Goal: Transaction & Acquisition: Download file/media

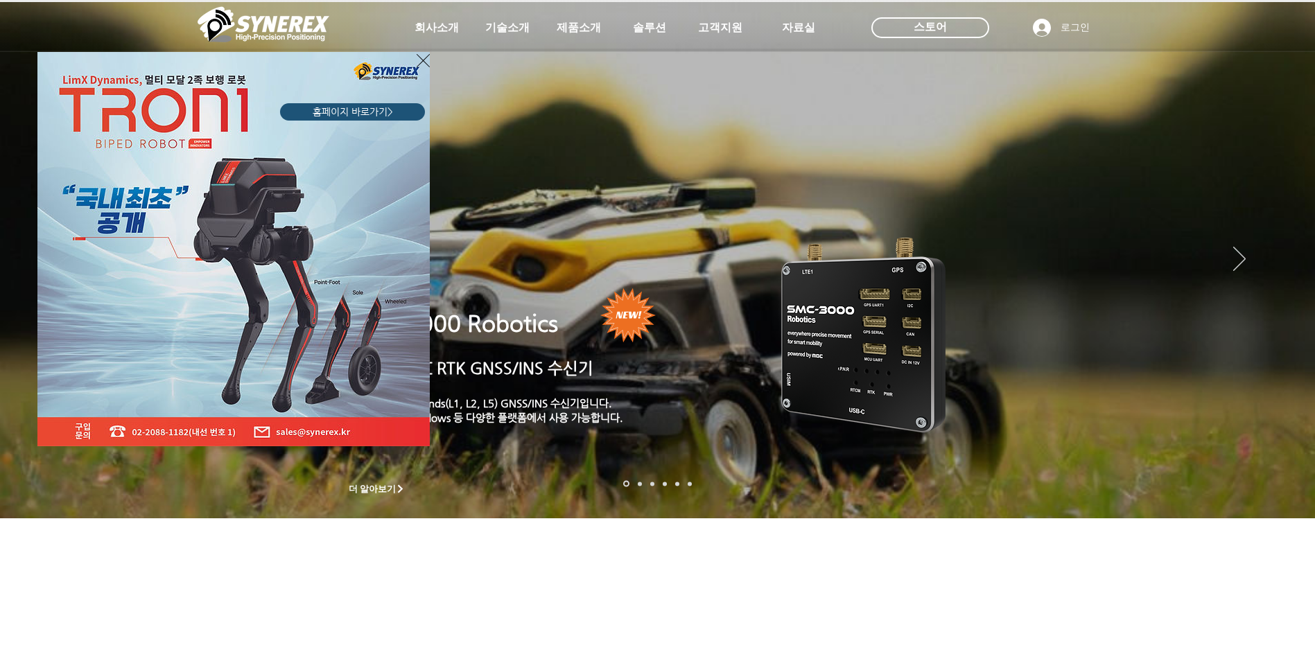
click at [414, 60] on img "LimX Dinamics" at bounding box center [233, 249] width 392 height 394
click at [428, 61] on icon "사이트로 돌아가기" at bounding box center [422, 60] width 13 height 17
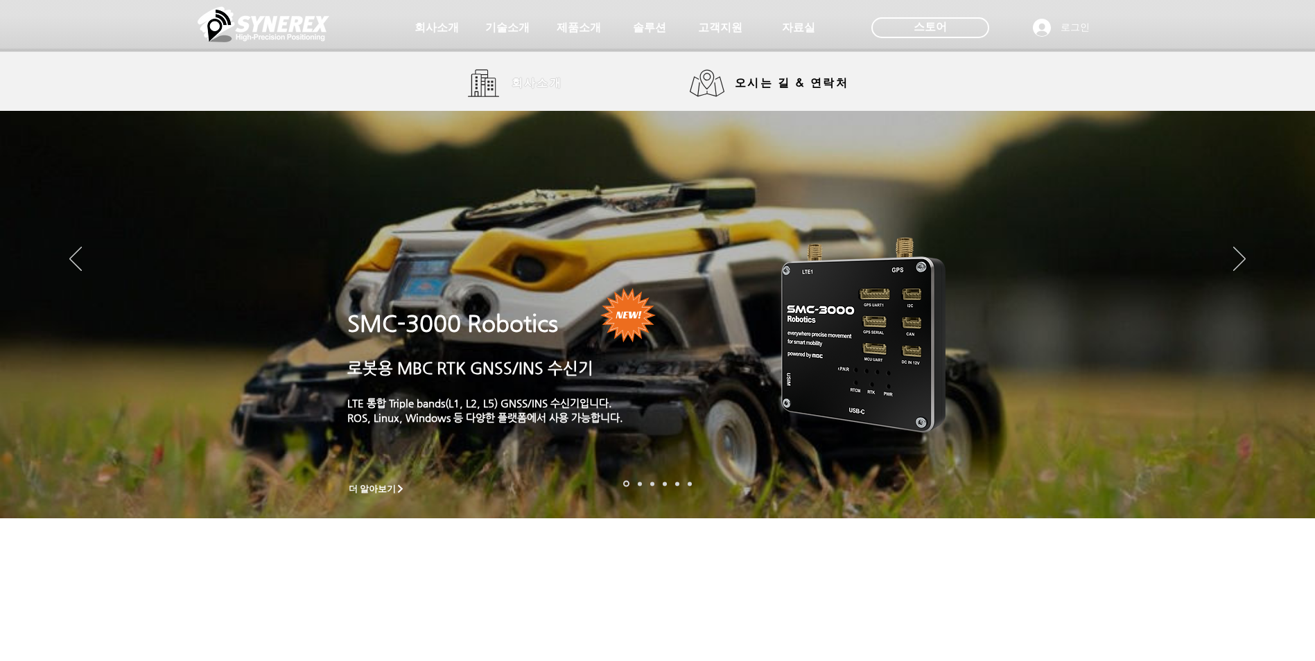
click at [498, 86] on link "회사소개" at bounding box center [520, 83] width 104 height 28
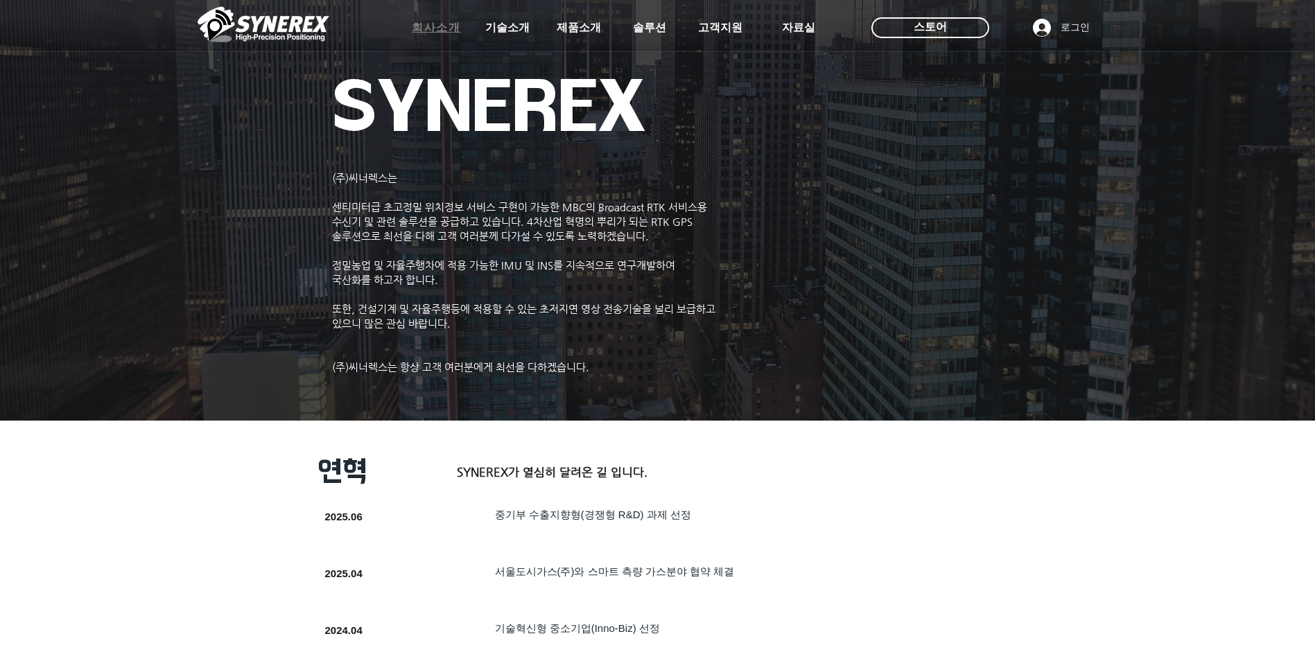
drag, startPoint x: 483, startPoint y: 276, endPoint x: 453, endPoint y: 35, distance: 243.0
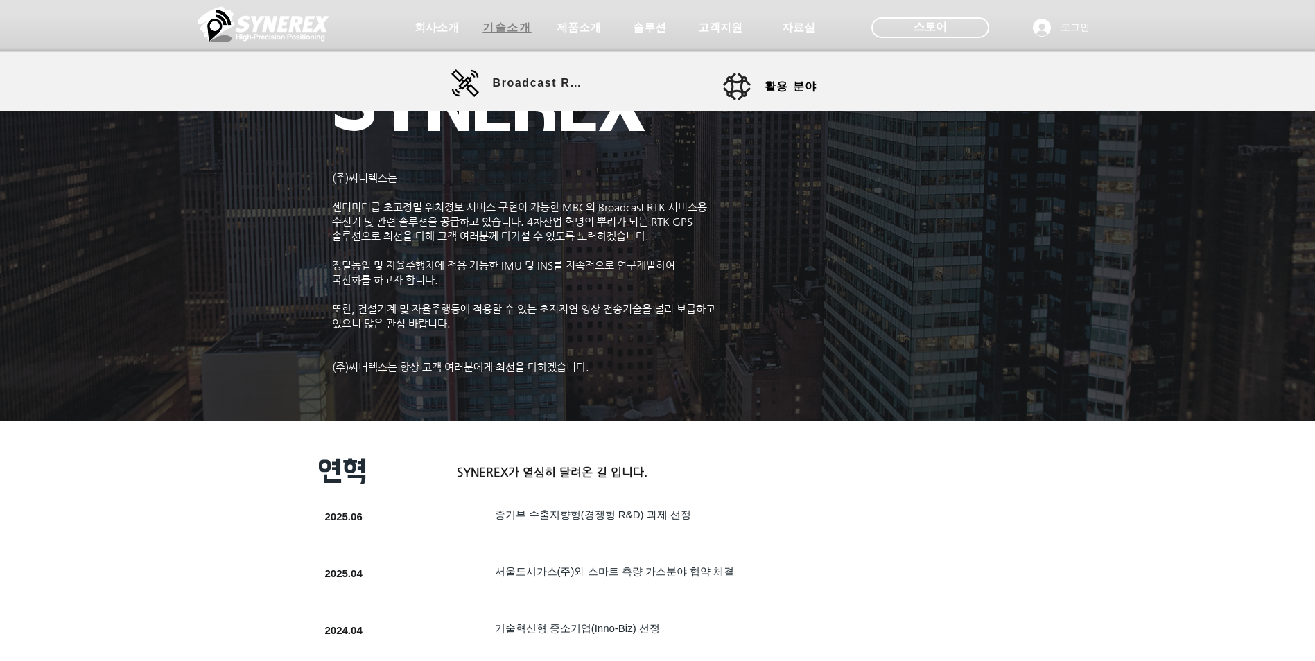
click at [500, 26] on span "기술소개" at bounding box center [506, 28] width 49 height 15
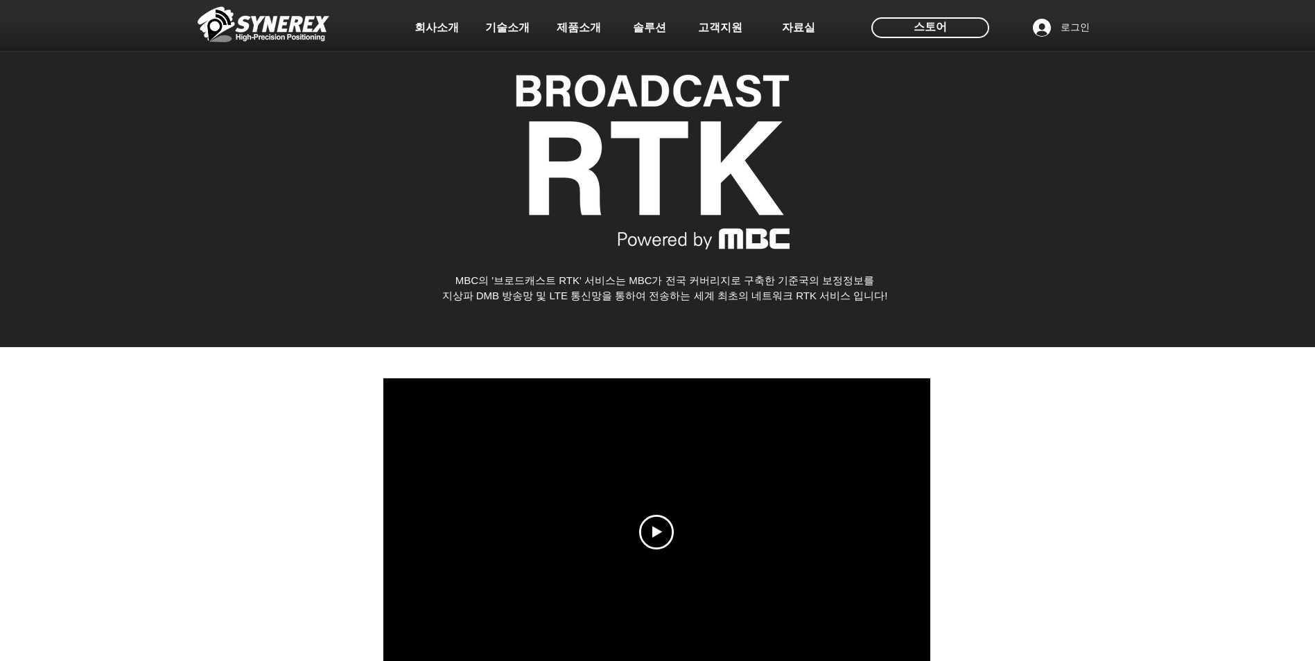
drag, startPoint x: 330, startPoint y: 306, endPoint x: 401, endPoint y: 107, distance: 211.1
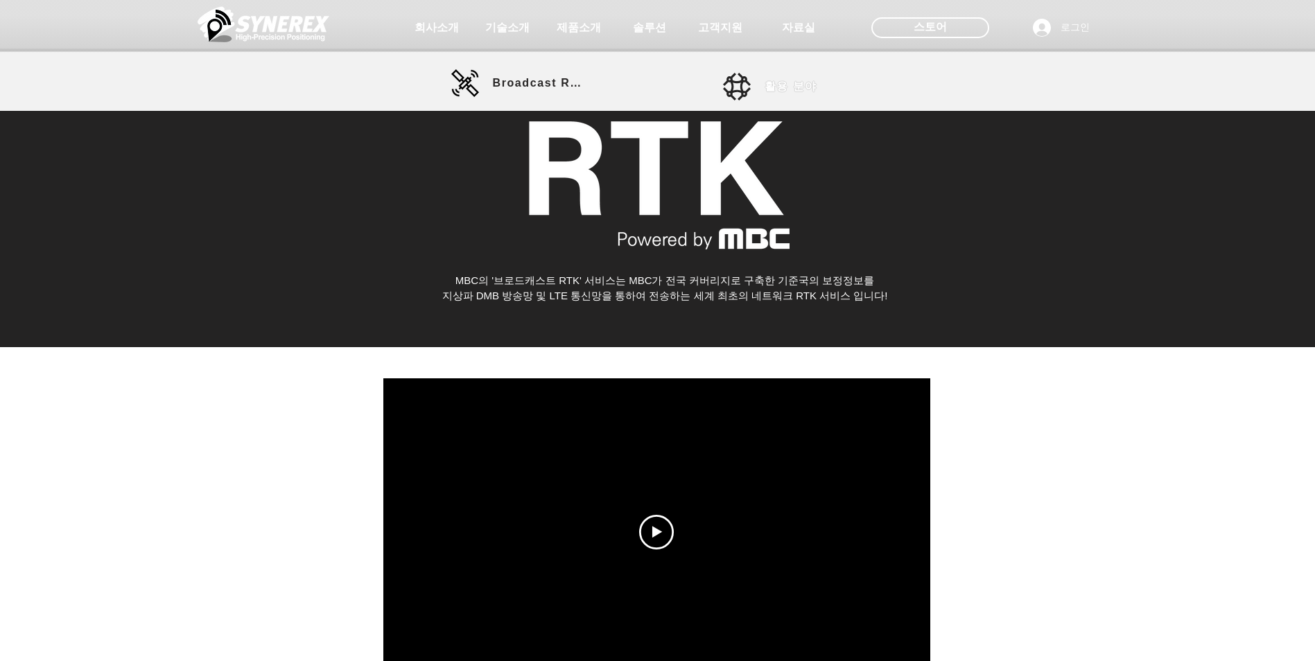
click at [647, 76] on link "활용 분야" at bounding box center [785, 87] width 125 height 28
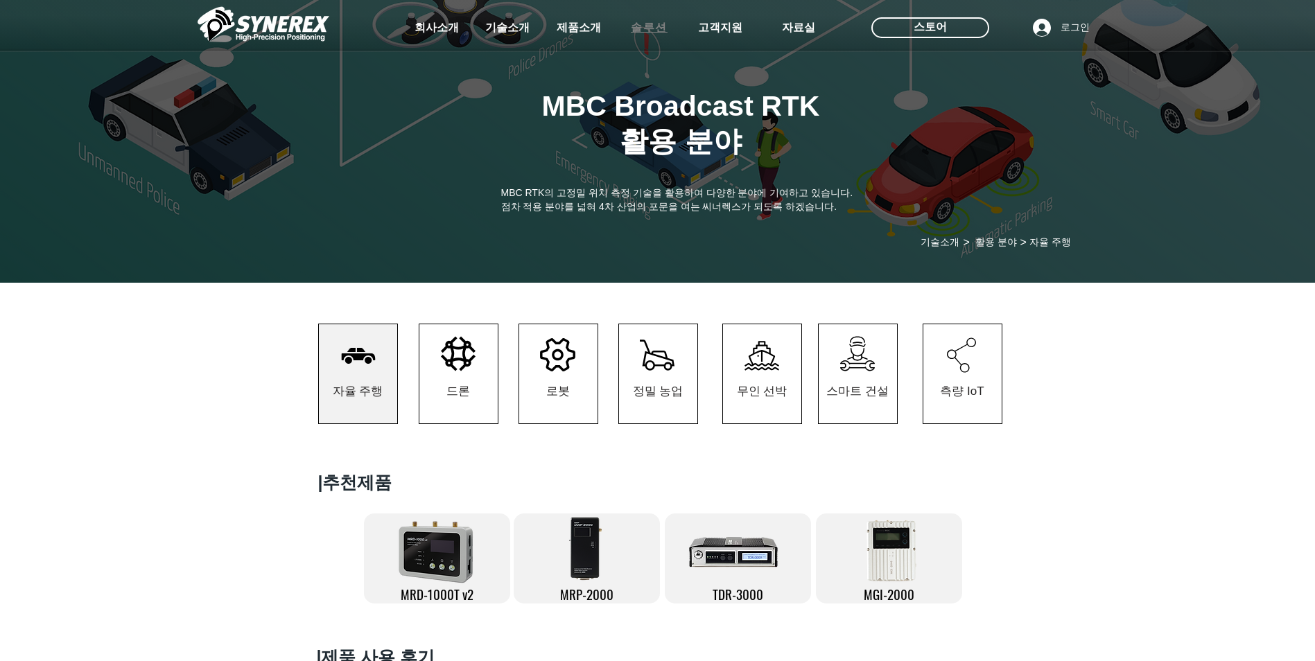
click at [647, 25] on span "솔루션" at bounding box center [649, 28] width 37 height 15
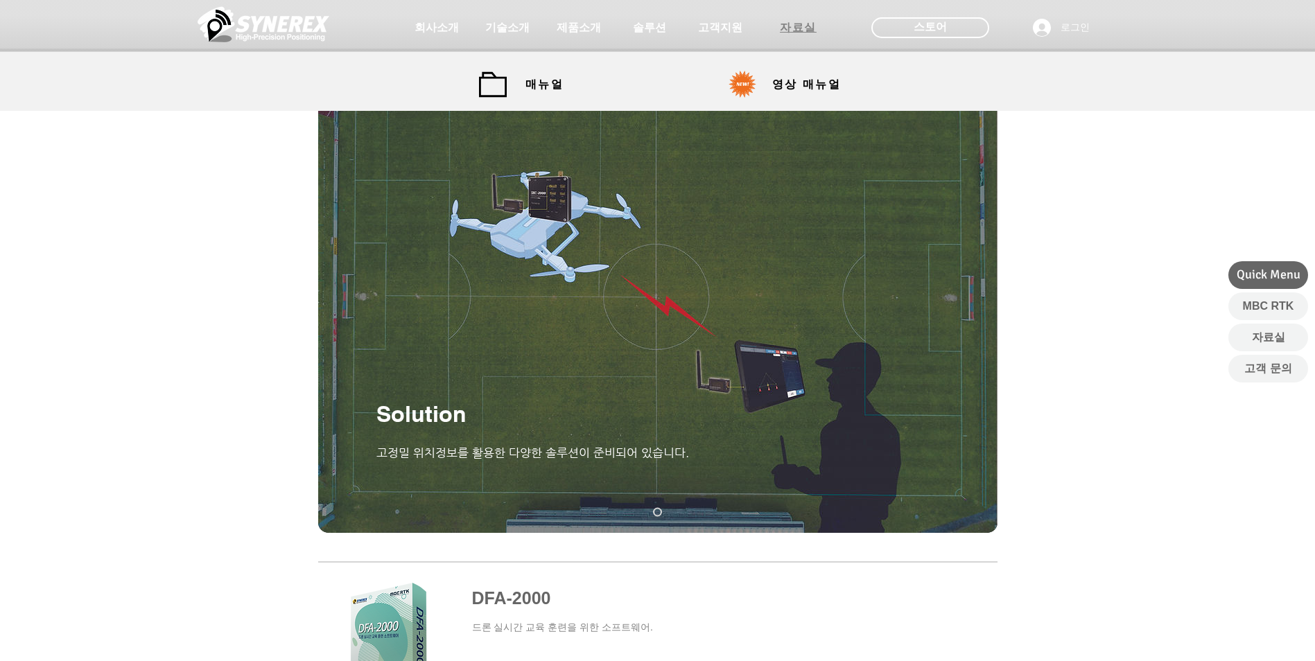
click at [647, 22] on span "자료실" at bounding box center [798, 28] width 37 height 15
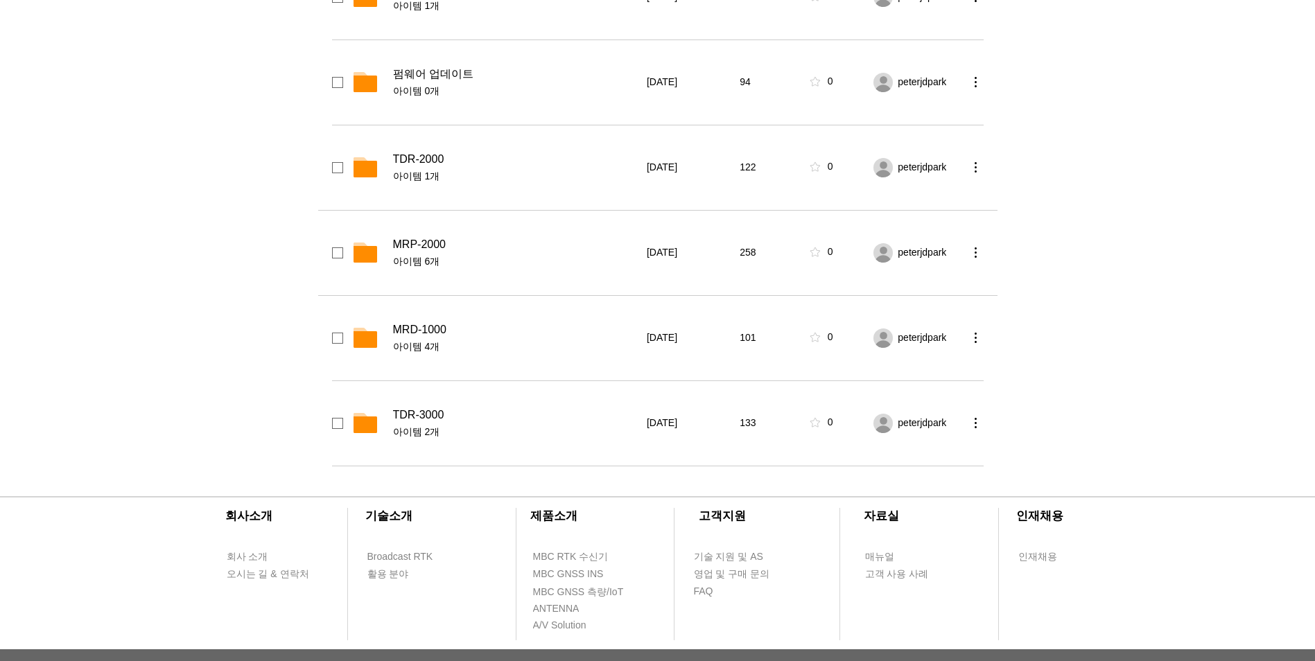
scroll to position [416, 0]
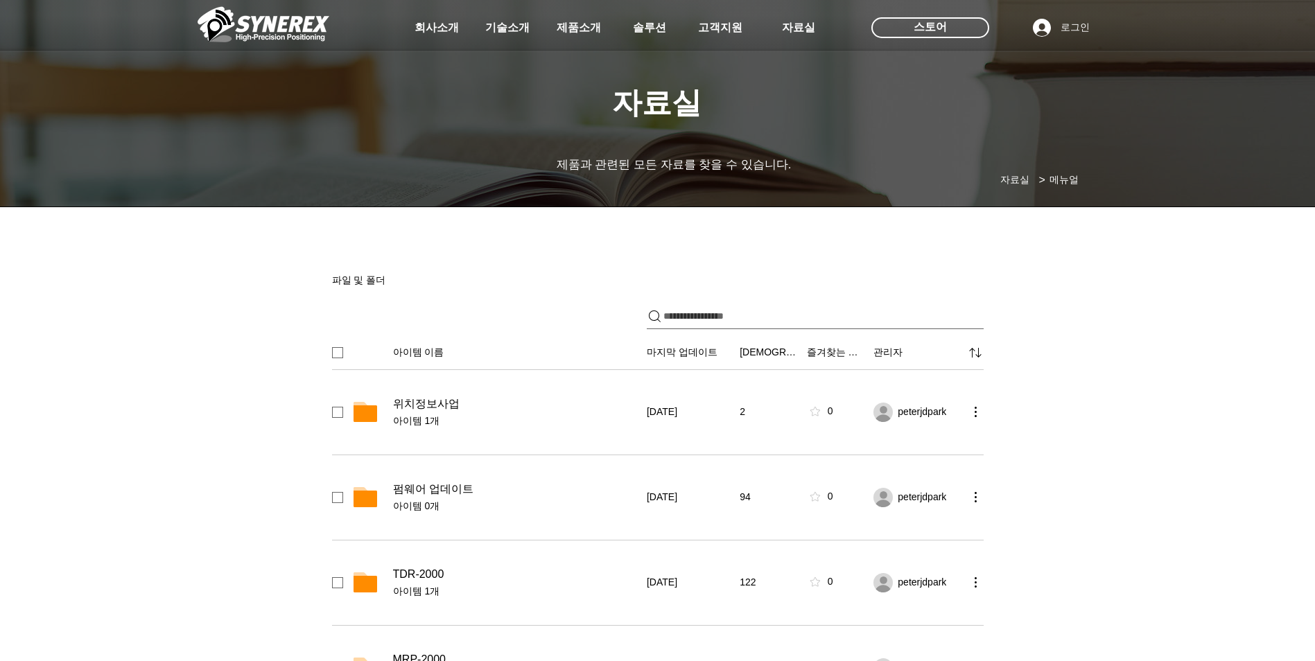
drag, startPoint x: 504, startPoint y: 121, endPoint x: 511, endPoint y: 8, distance: 113.8
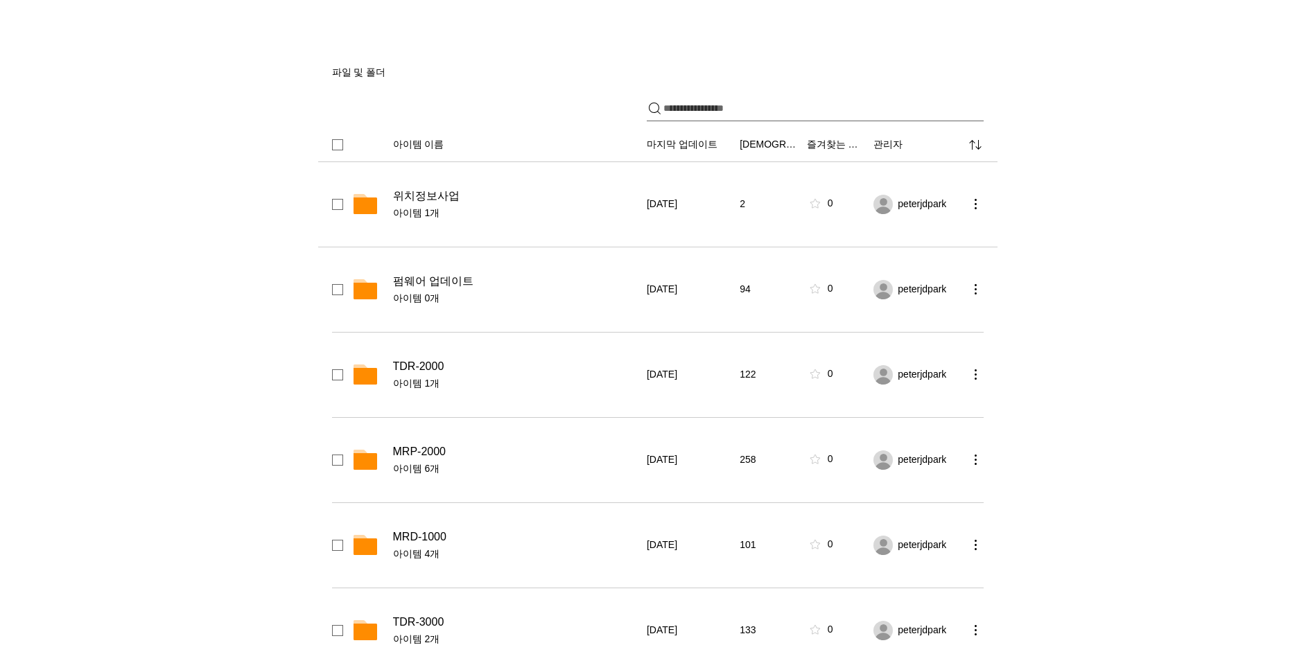
click at [434, 194] on span "위치정보사업" at bounding box center [426, 196] width 67 height 14
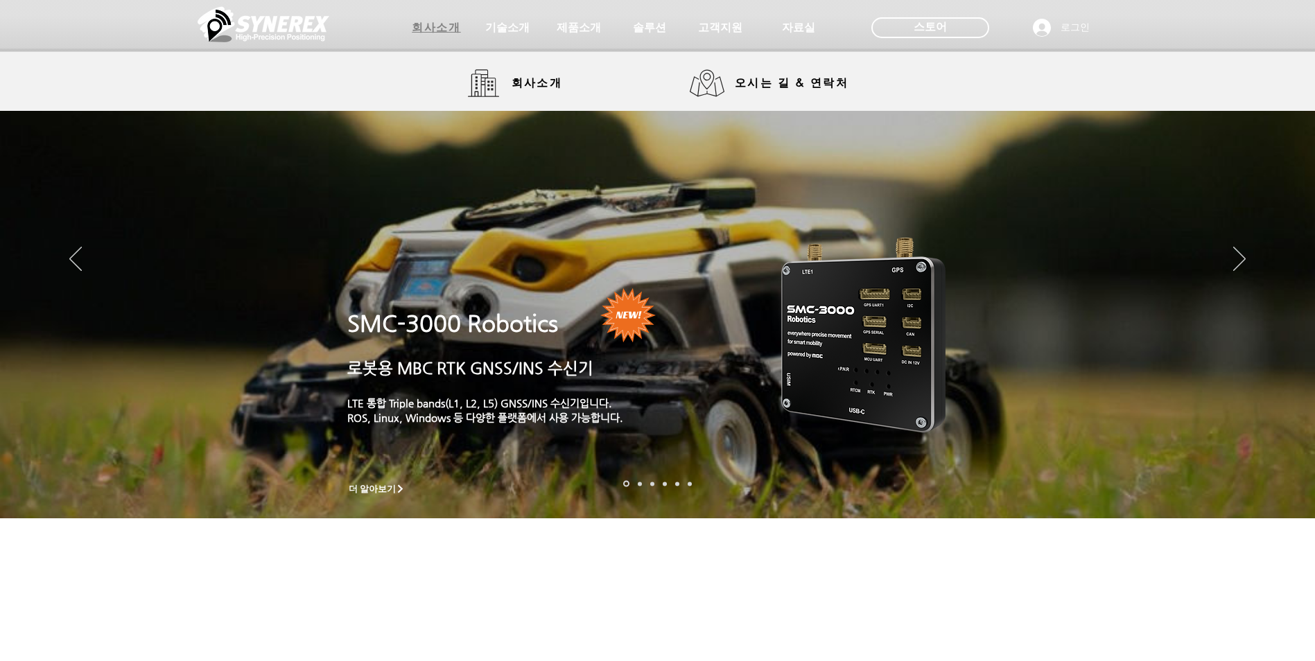
click at [448, 26] on span "회사소개" at bounding box center [436, 28] width 49 height 15
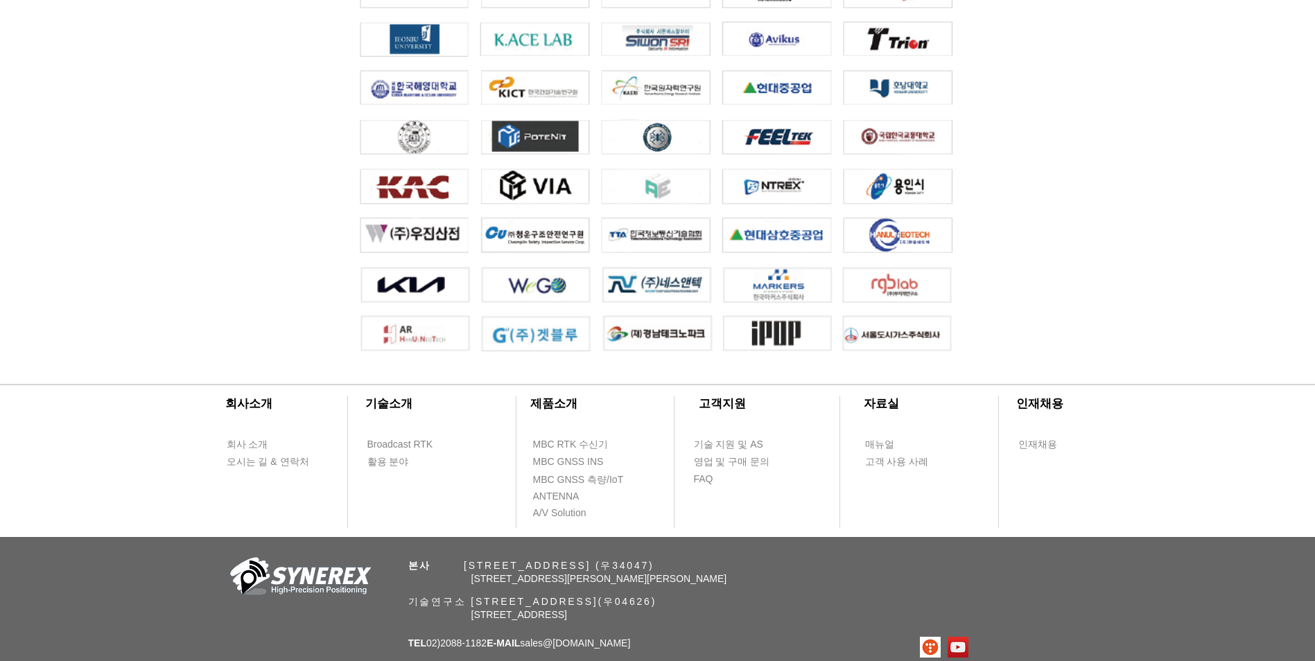
scroll to position [3048, 0]
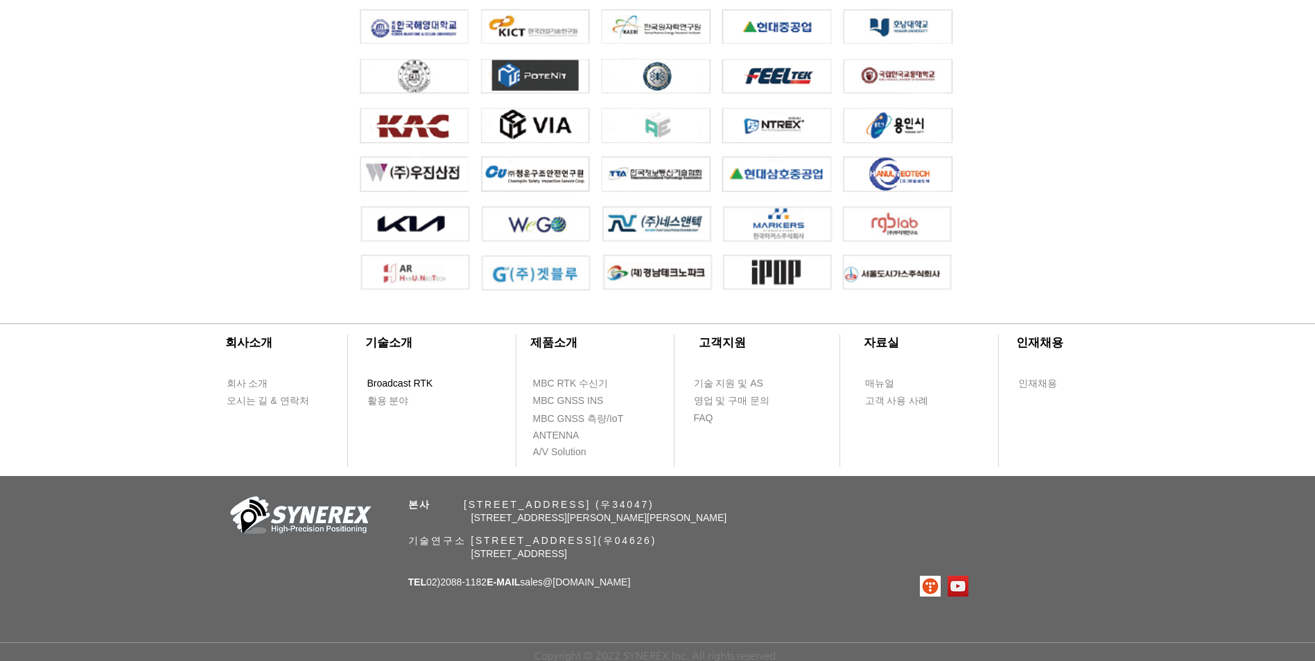
click at [410, 377] on span "Broadcast RTK" at bounding box center [400, 384] width 66 height 14
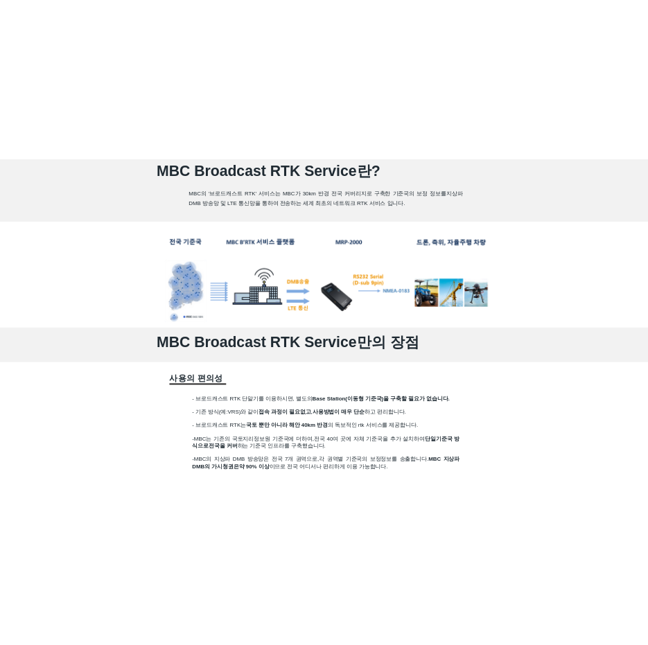
scroll to position [624, 0]
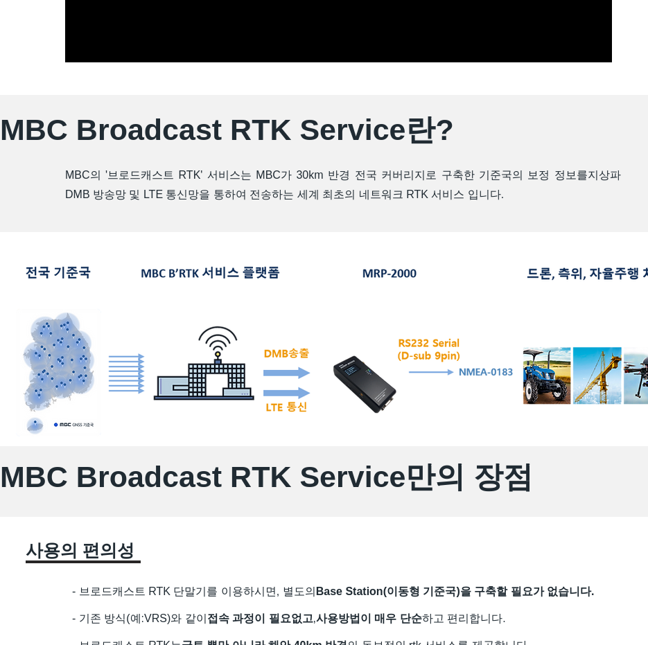
click at [256, 127] on span "MBC Broadcast RTK Service란?" at bounding box center [227, 129] width 454 height 33
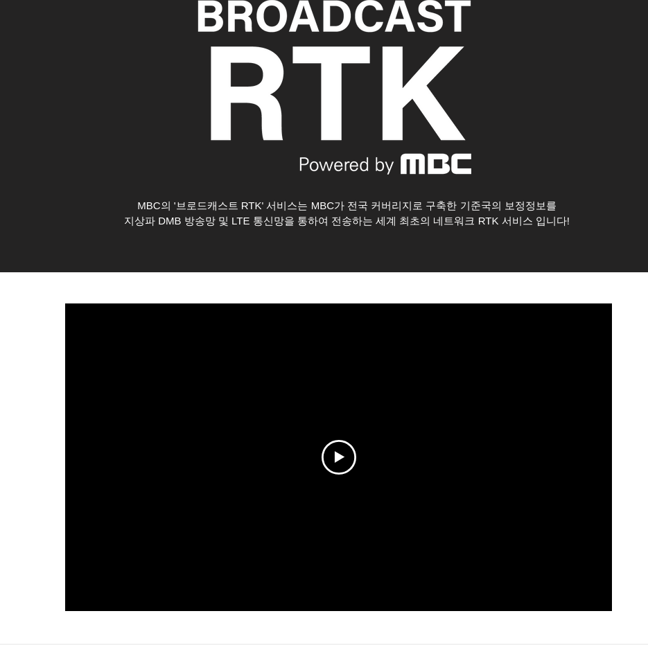
scroll to position [0, 0]
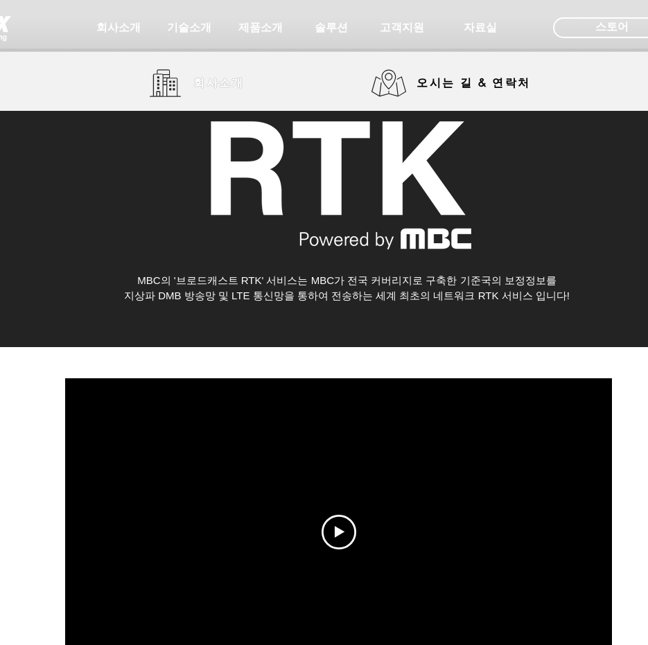
click at [244, 85] on span "회사소개" at bounding box center [218, 83] width 51 height 15
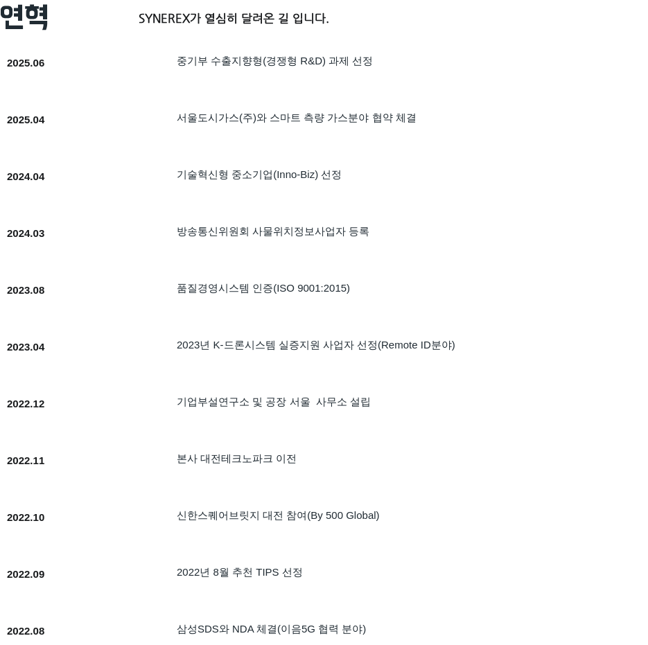
scroll to position [485, 0]
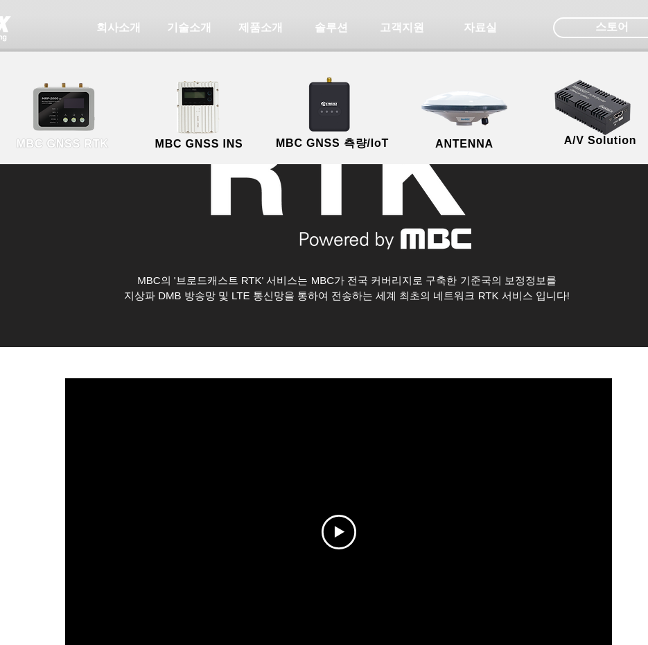
click at [73, 106] on link "MBC GNSS RTK" at bounding box center [62, 116] width 125 height 73
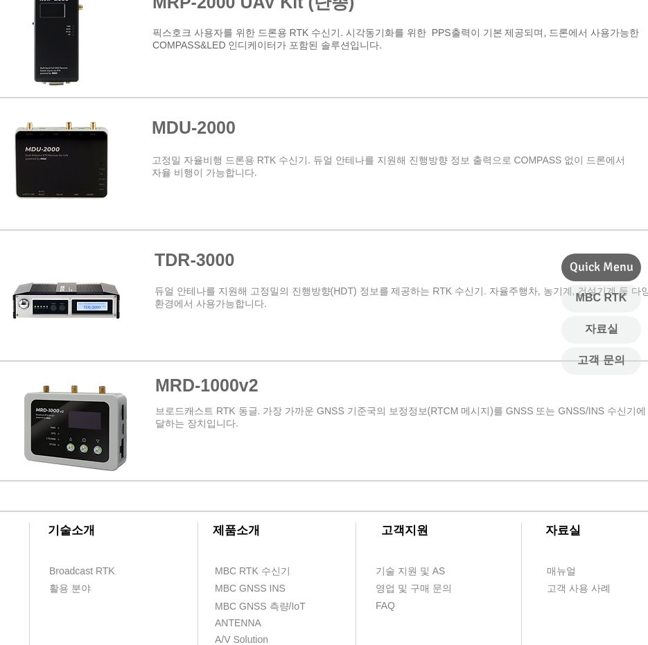
scroll to position [1525, 0]
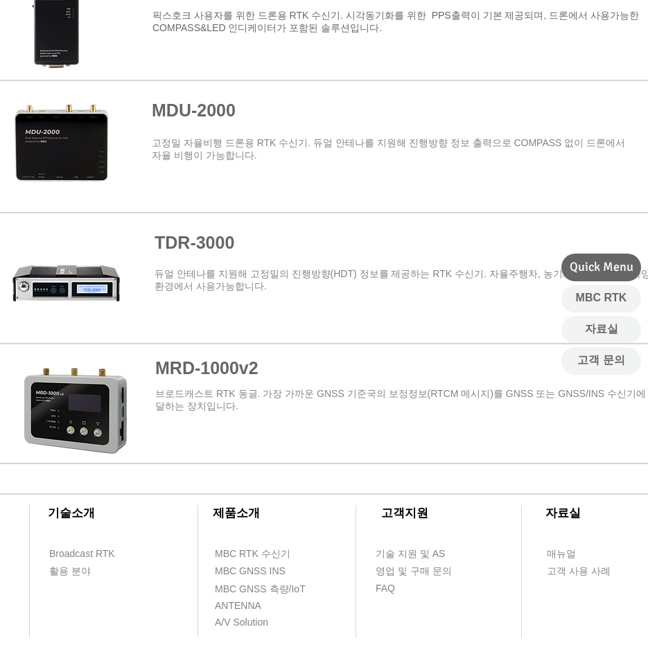
click at [209, 367] on span at bounding box center [339, 407] width 679 height 111
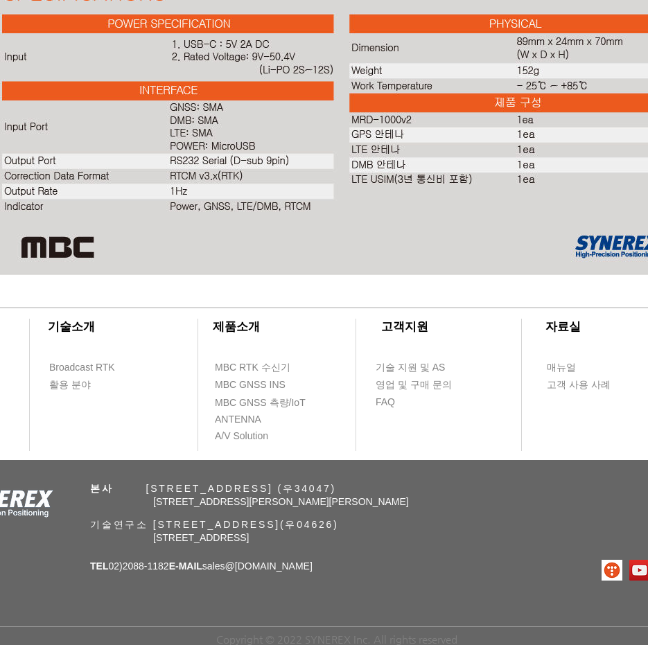
scroll to position [1525, 0]
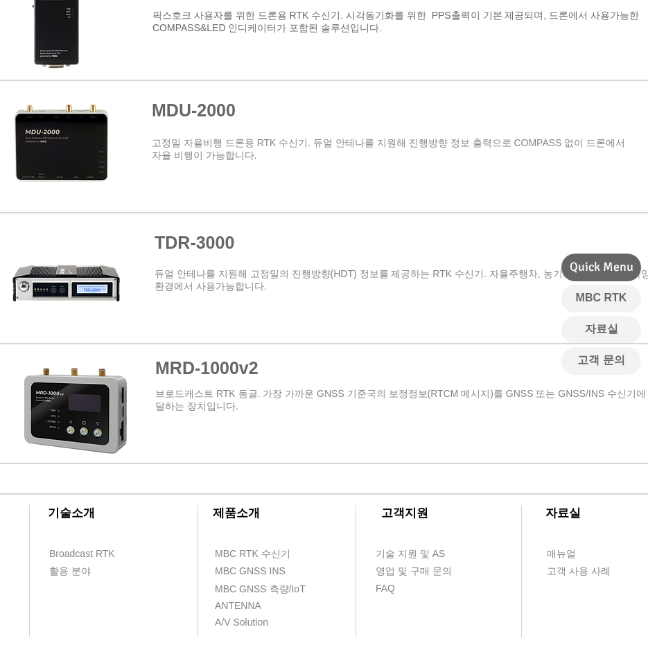
click at [218, 249] on span at bounding box center [339, 270] width 679 height 111
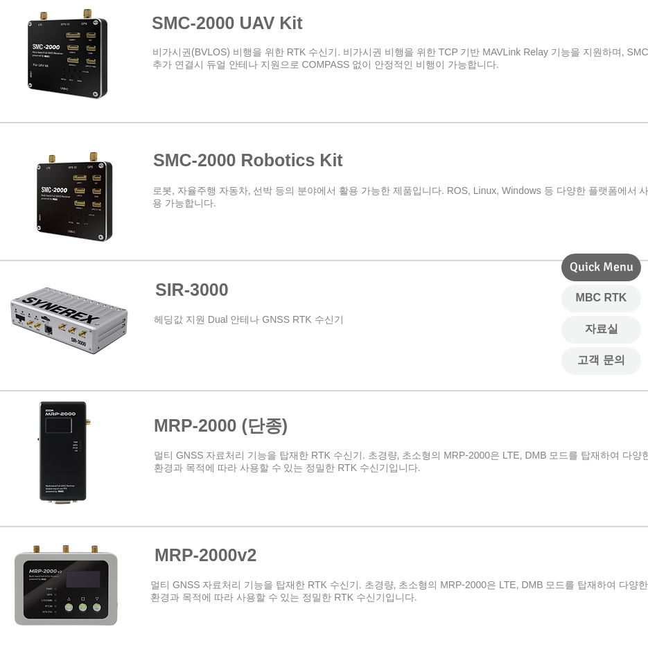
scroll to position [485, 0]
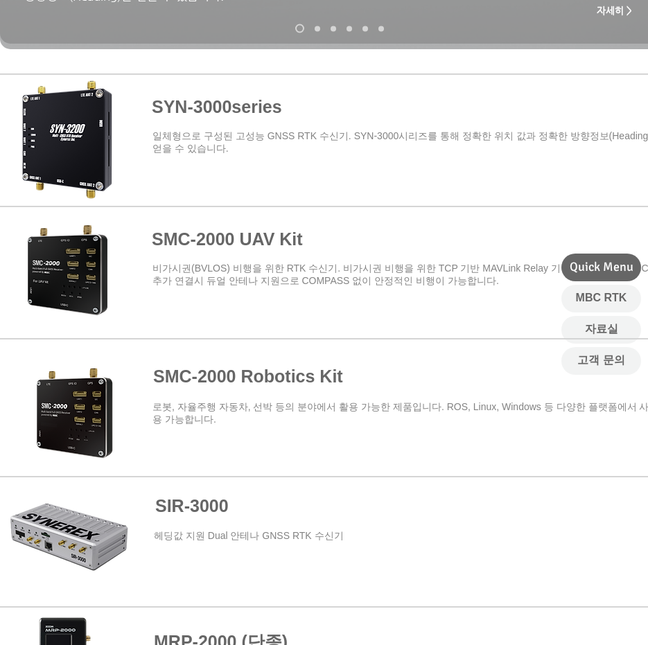
click at [232, 111] on span at bounding box center [339, 137] width 679 height 121
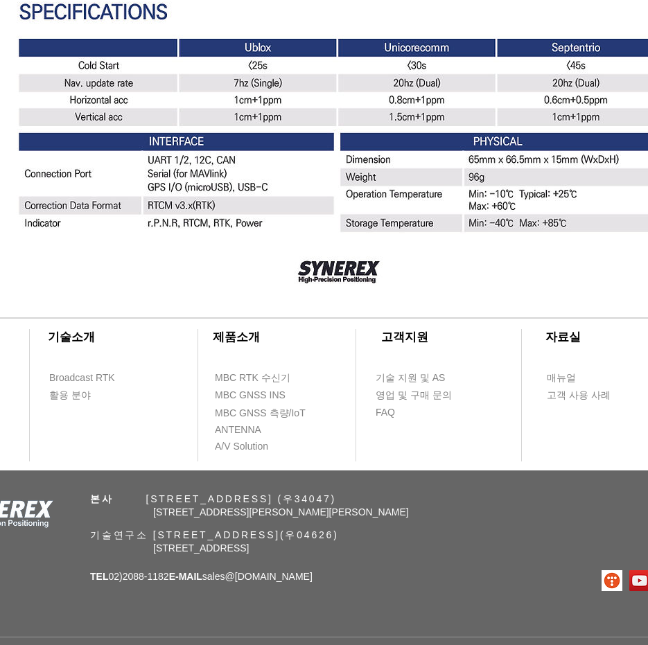
scroll to position [3950, 0]
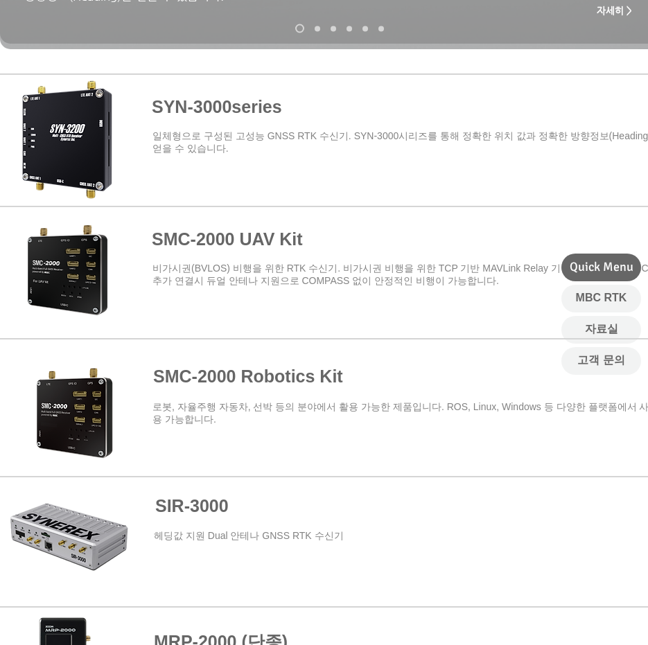
scroll to position [208, 0]
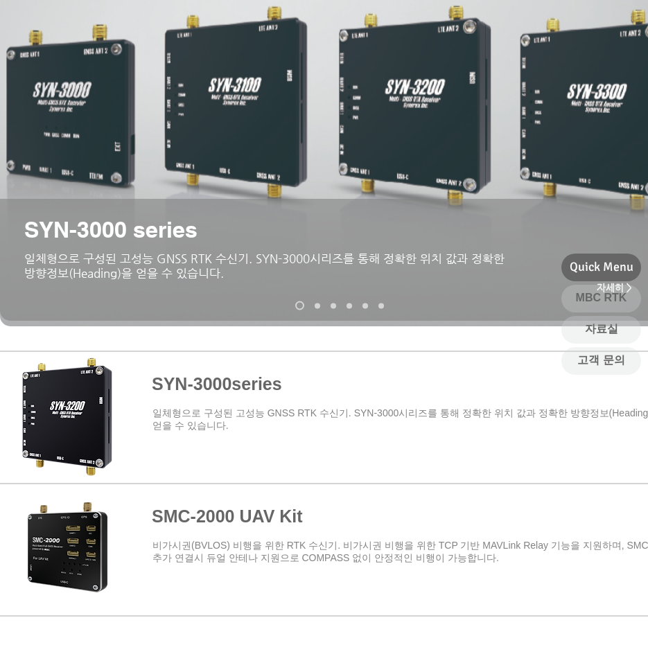
click at [336, 373] on span at bounding box center [339, 414] width 679 height 121
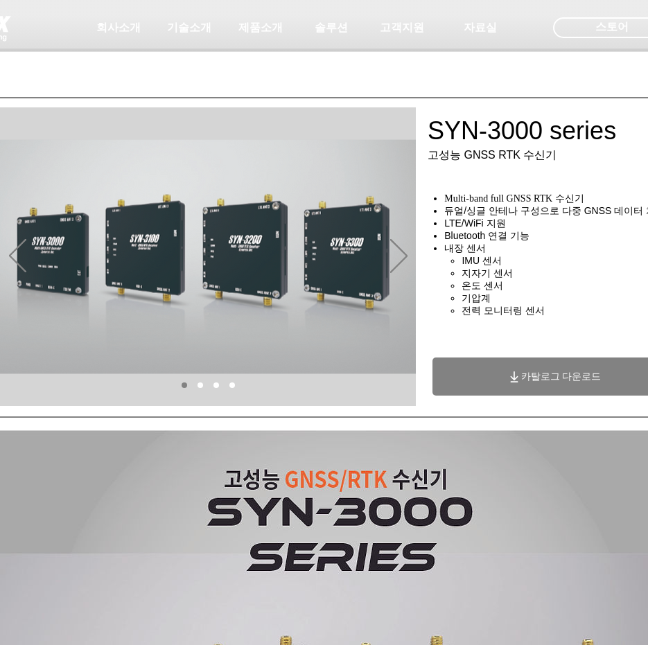
click at [539, 366] on span "카탈로그 다운로드" at bounding box center [553, 377] width 243 height 38
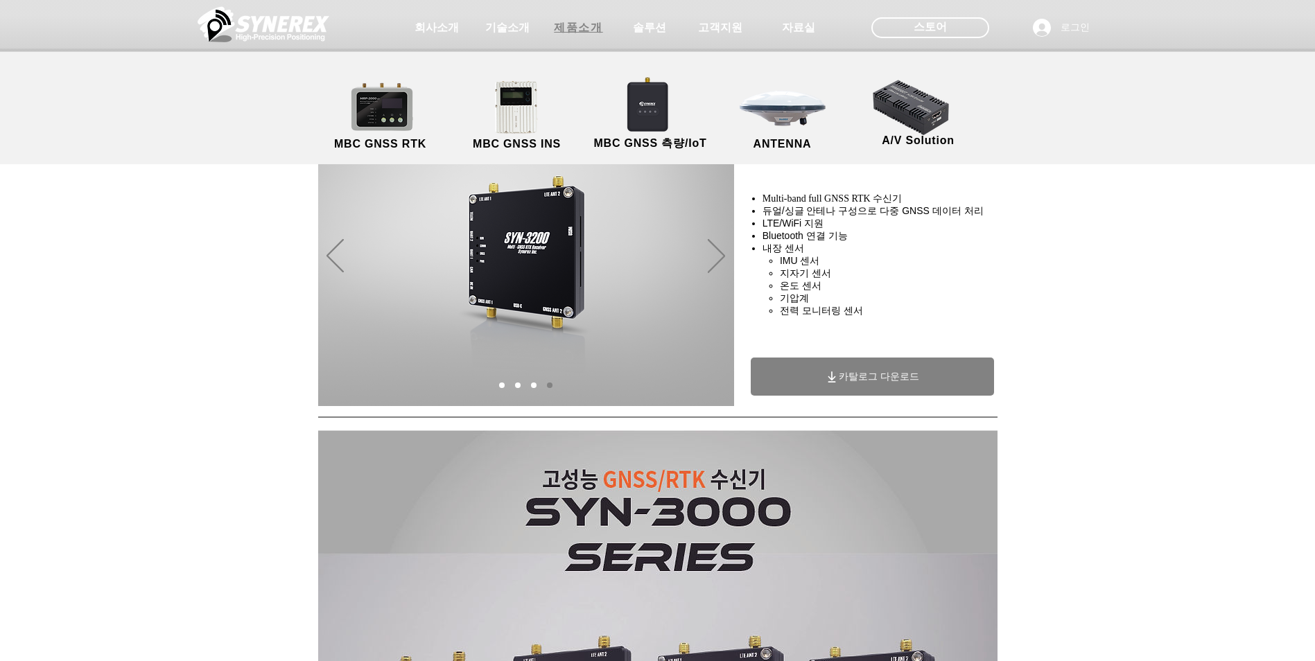
click at [569, 35] on span "제품소개" at bounding box center [578, 28] width 49 height 15
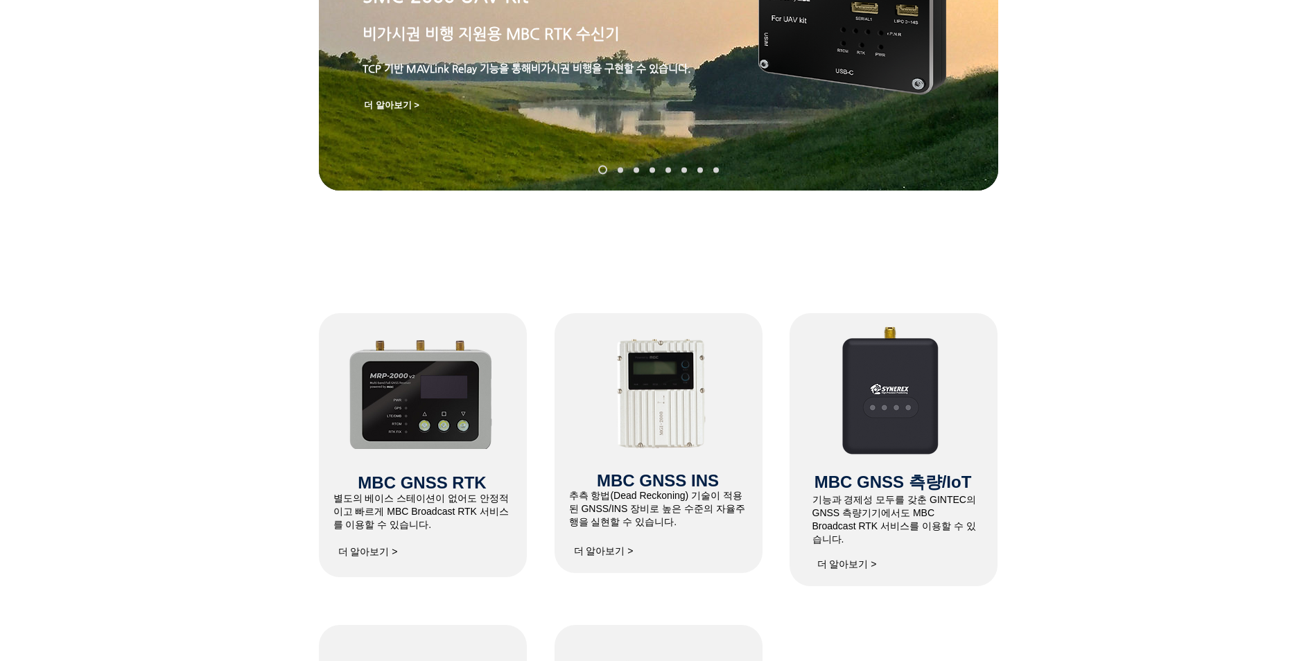
scroll to position [624, 0]
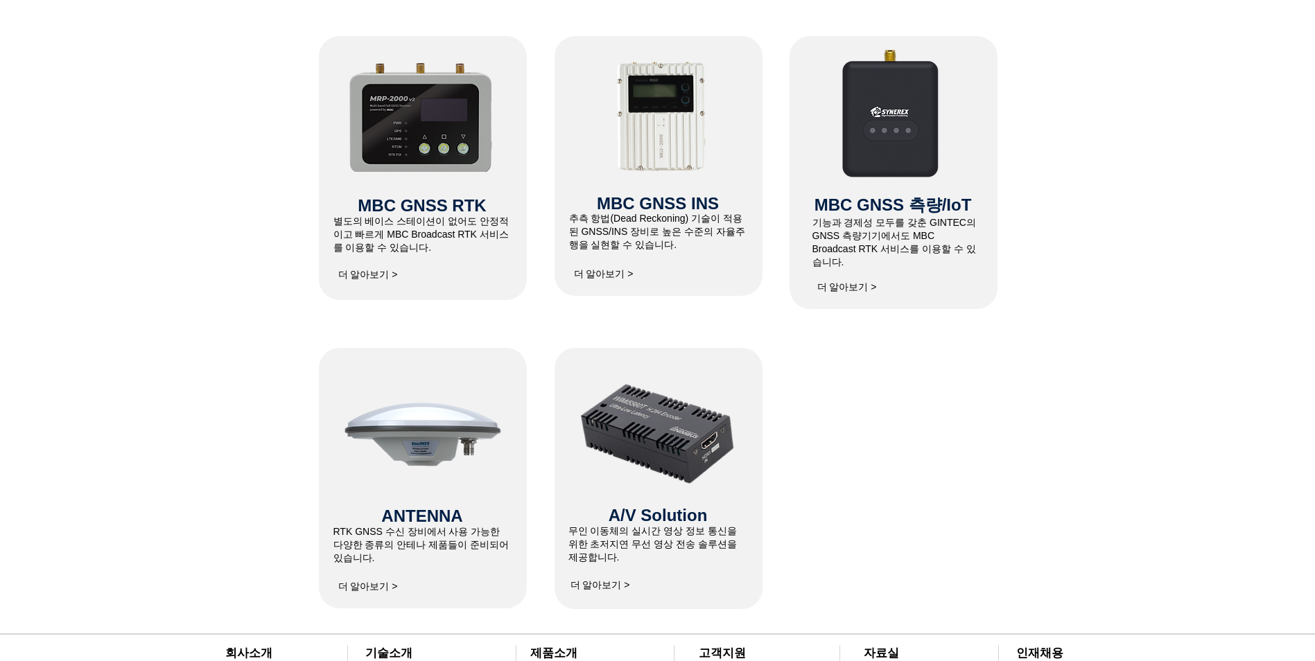
click at [482, 140] on img at bounding box center [422, 115] width 148 height 113
click at [452, 149] on img at bounding box center [422, 115] width 148 height 113
click at [377, 268] on span "더 알아보기 >" at bounding box center [367, 275] width 69 height 28
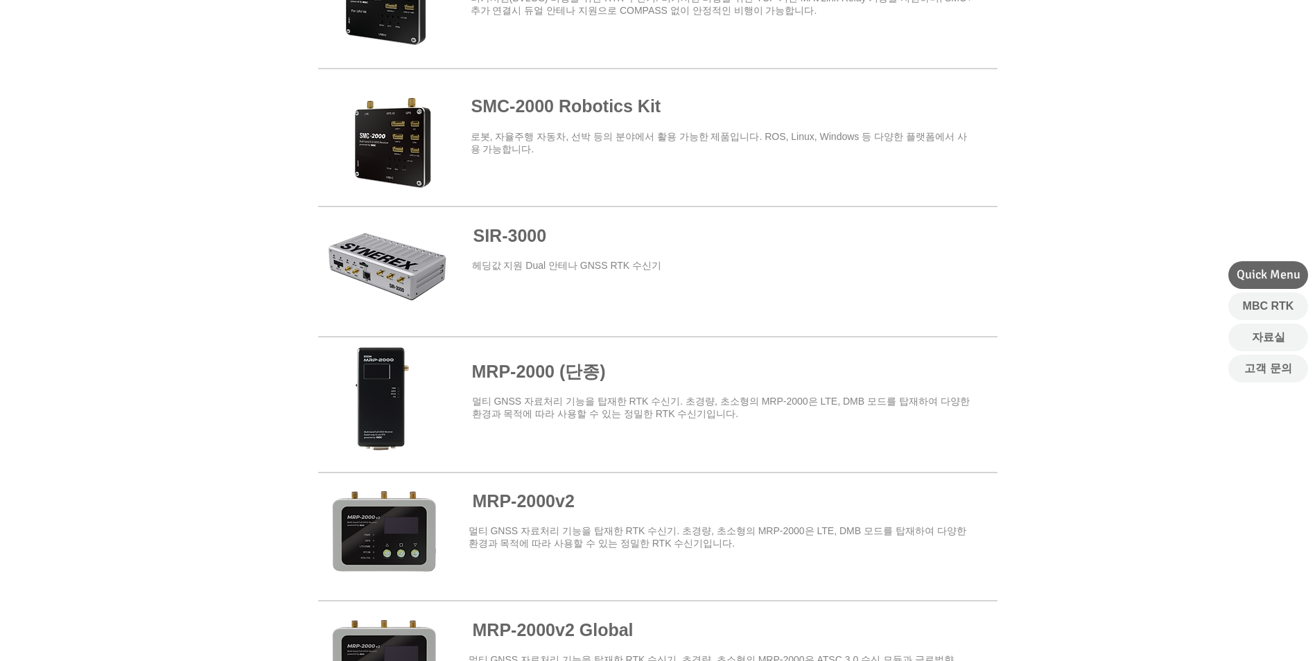
scroll to position [832, 0]
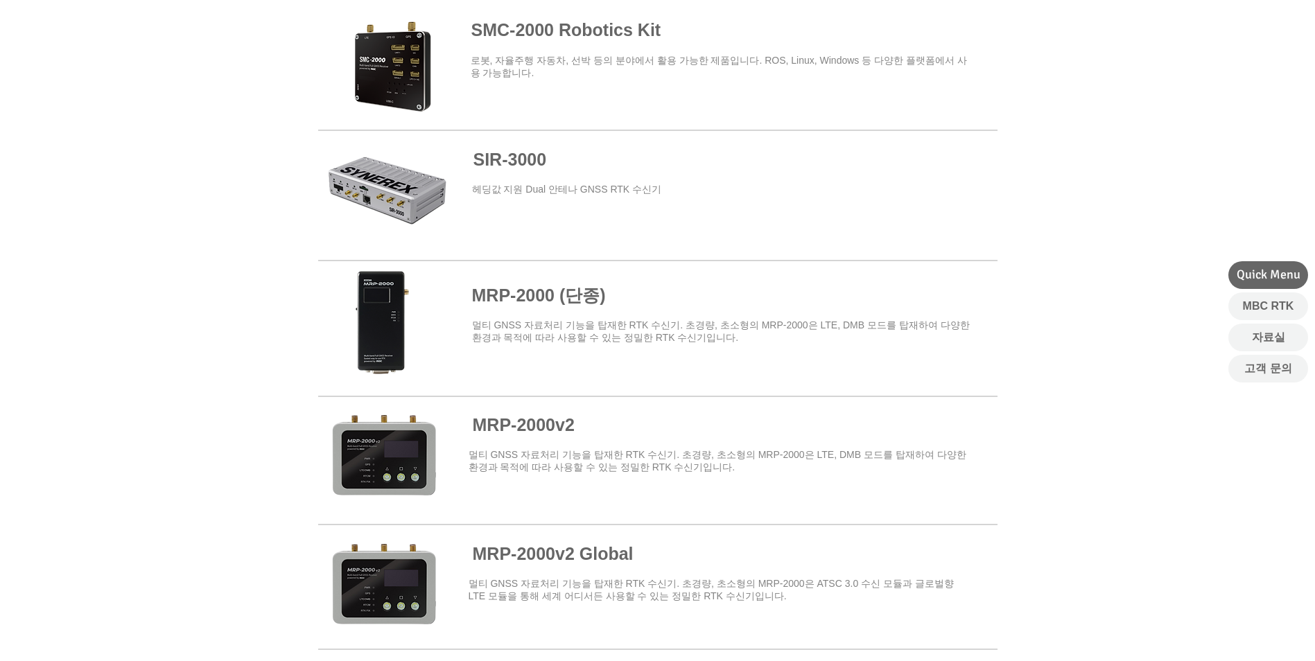
click at [407, 310] on span at bounding box center [657, 323] width 679 height 121
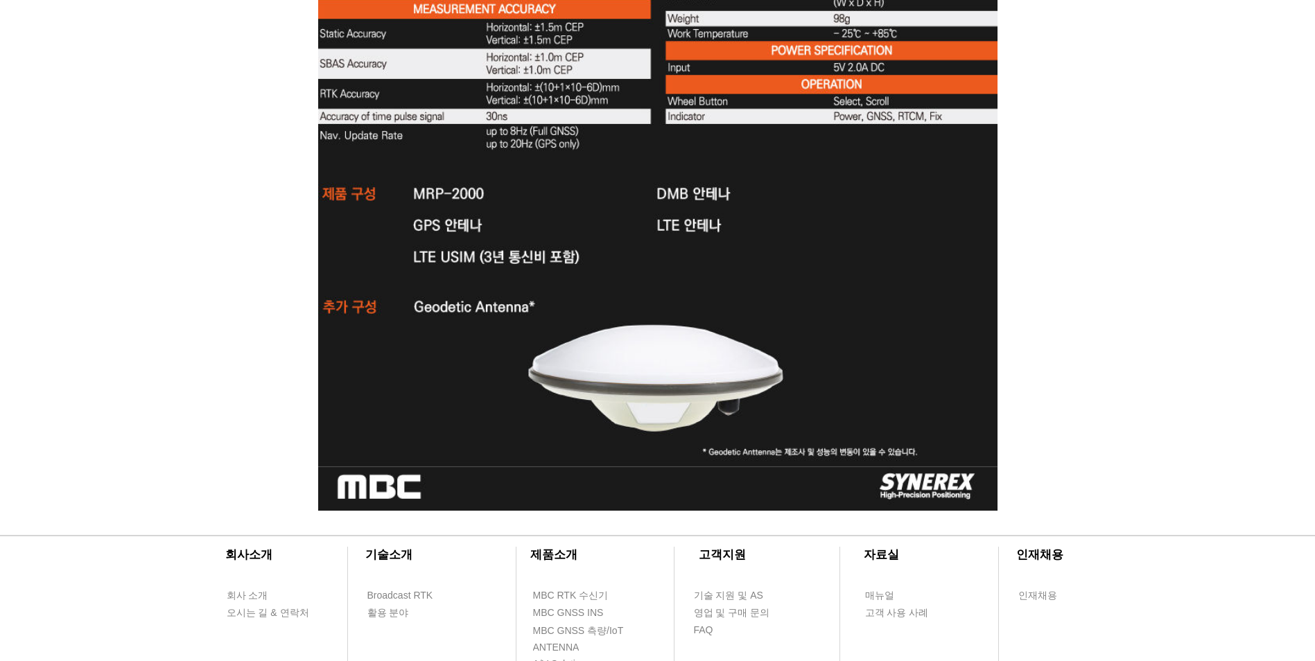
scroll to position [4615, 0]
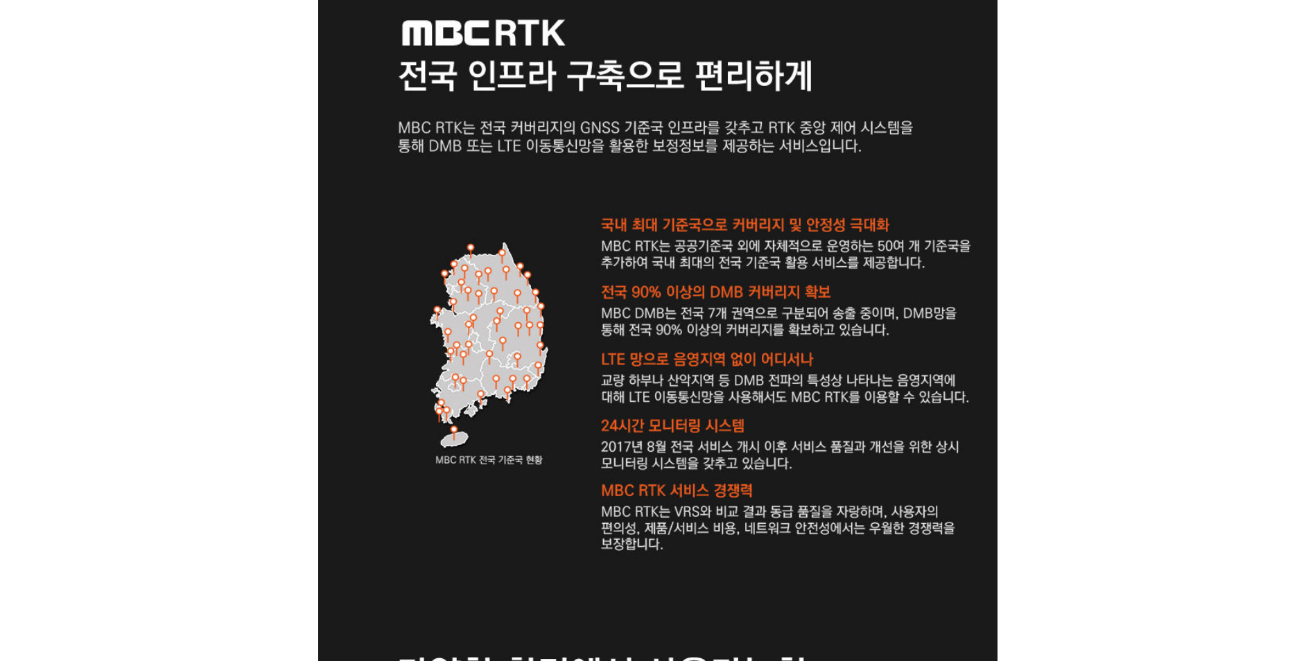
drag, startPoint x: 1143, startPoint y: 227, endPoint x: 837, endPoint y: 128, distance: 321.5
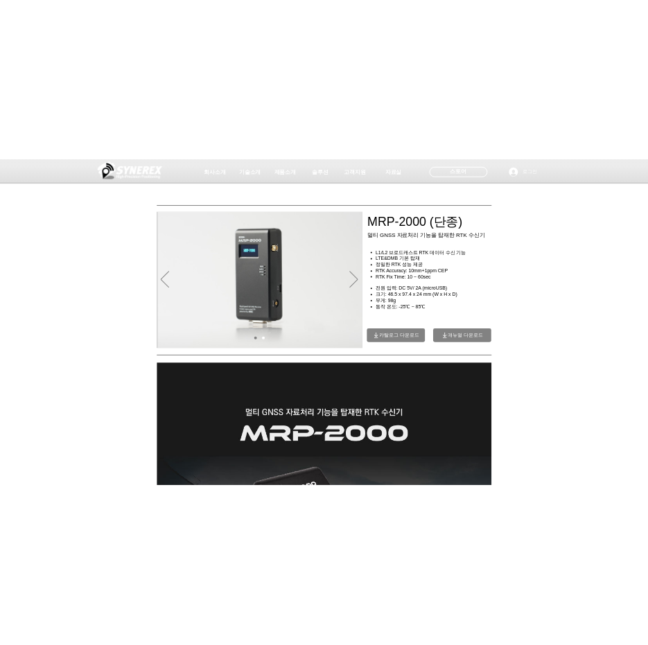
scroll to position [1, 0]
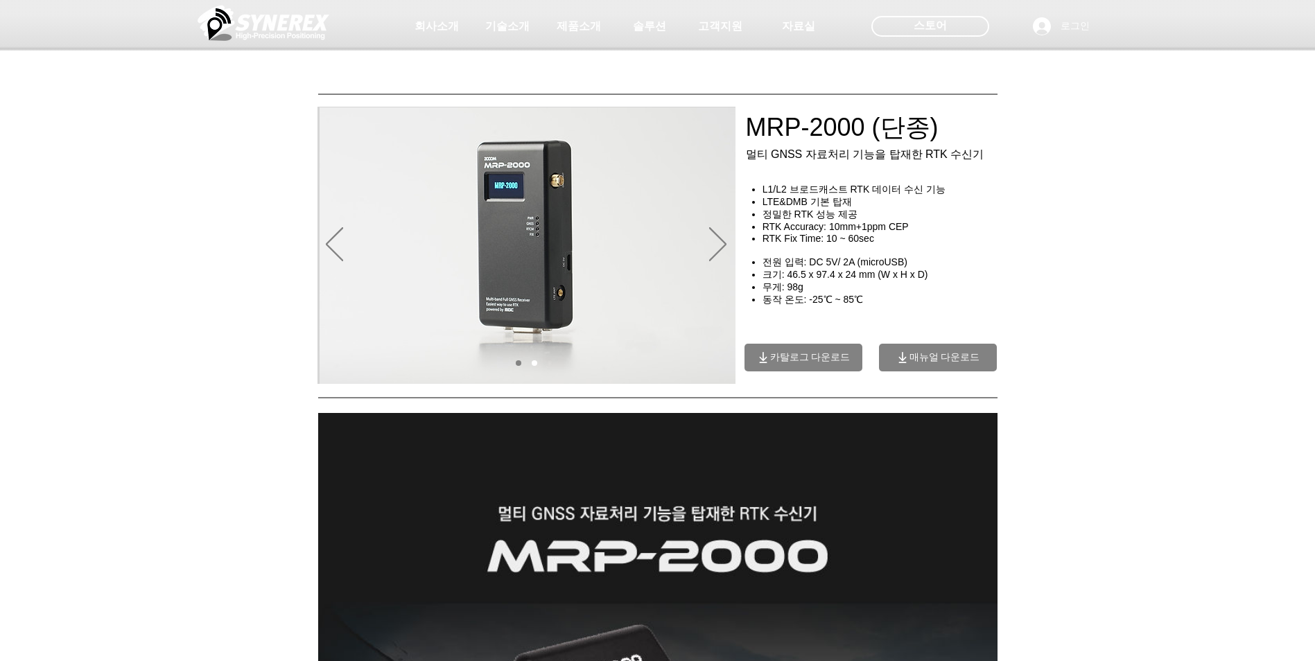
click at [231, 234] on div "main content" at bounding box center [657, 297] width 1315 height 173
click at [826, 358] on span "카탈로그 다운로드" at bounding box center [810, 357] width 80 height 12
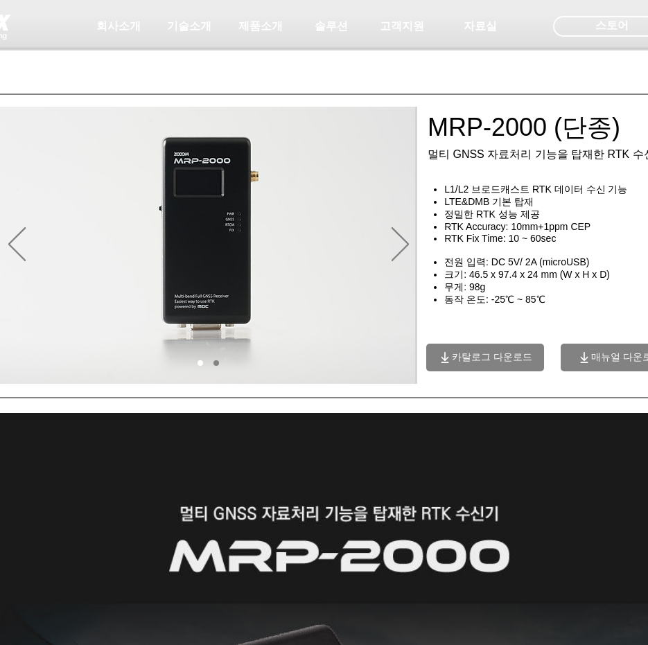
scroll to position [0, 0]
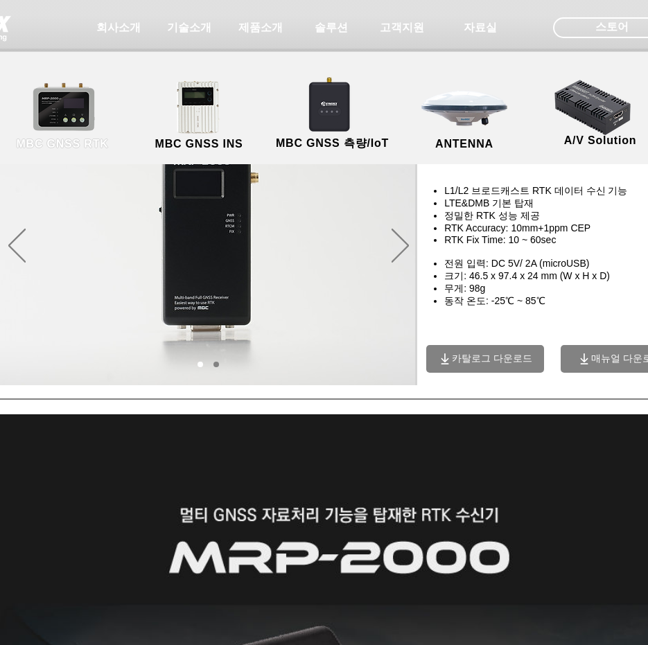
click at [75, 110] on link "MBC GNSS RTK" at bounding box center [62, 116] width 125 height 73
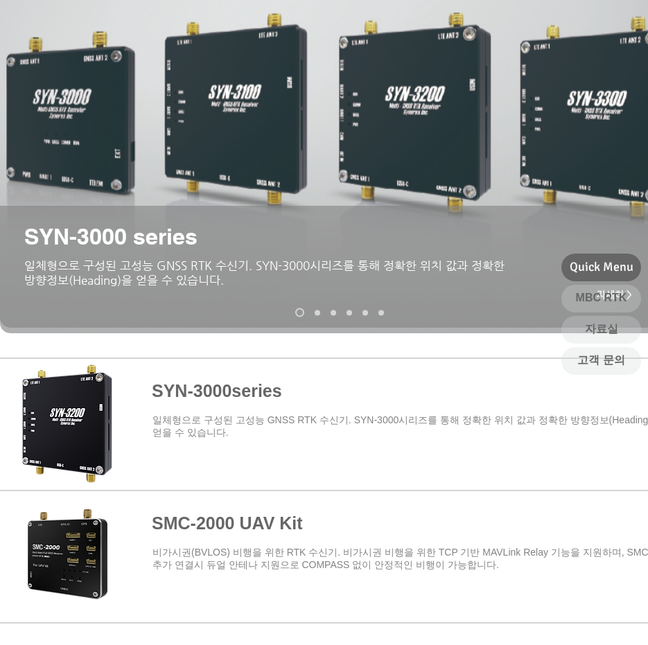
scroll to position [208, 0]
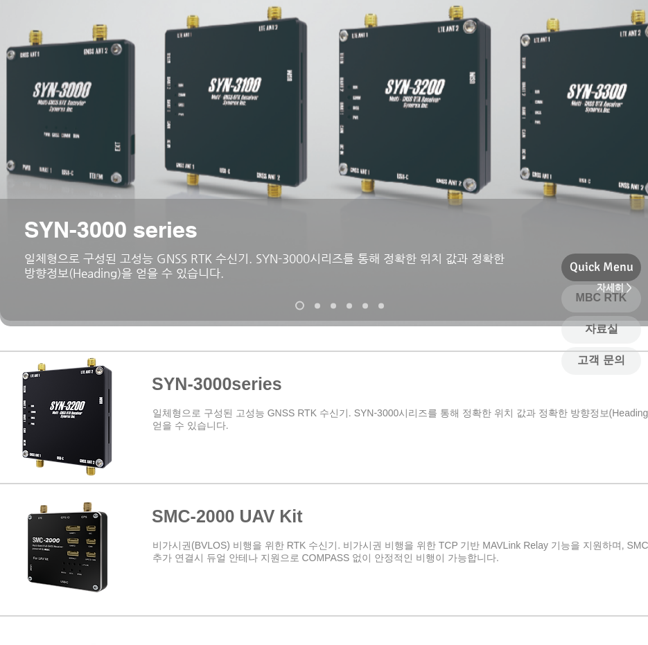
click at [97, 421] on span at bounding box center [339, 414] width 679 height 121
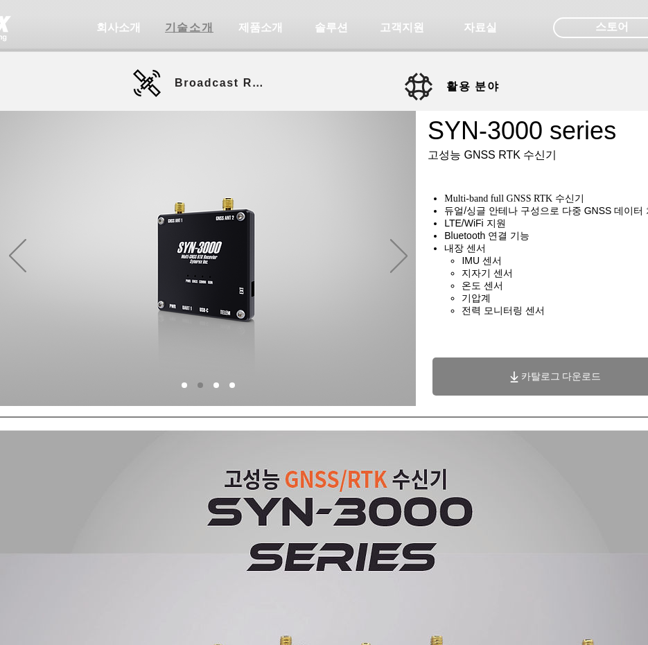
click at [200, 25] on span "기술소개" at bounding box center [189, 28] width 49 height 15
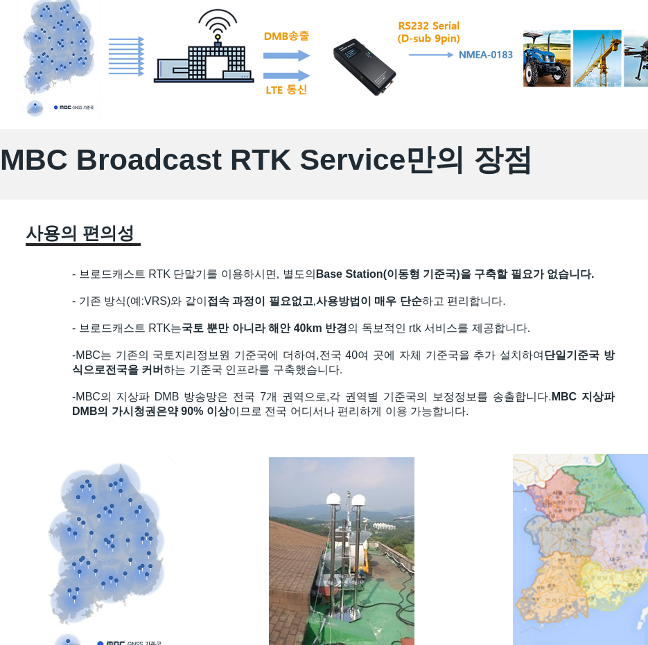
scroll to position [693, 0]
